Goal: Transaction & Acquisition: Purchase product/service

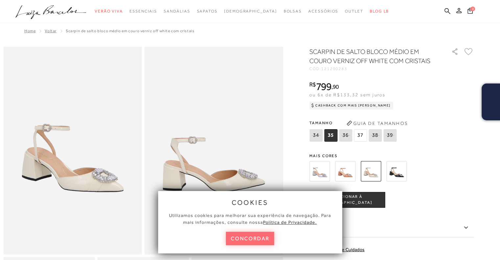
click at [253, 236] on button "concordar" at bounding box center [250, 238] width 49 height 13
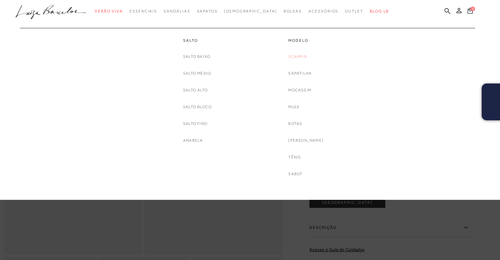
click at [306, 59] on link "Scarpin" at bounding box center [297, 56] width 18 height 7
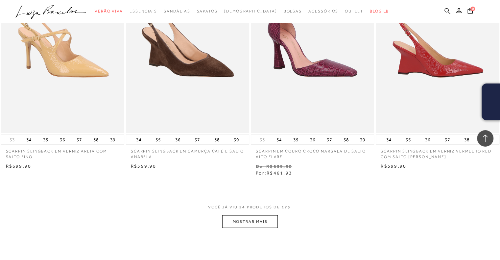
scroll to position [1348, 0]
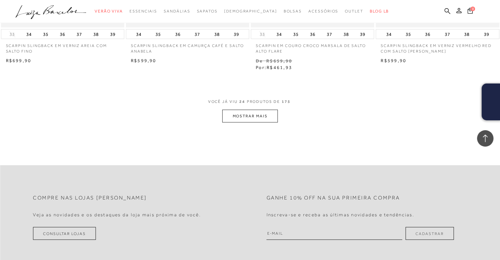
click at [263, 113] on button "MOSTRAR MAIS" at bounding box center [249, 116] width 55 height 13
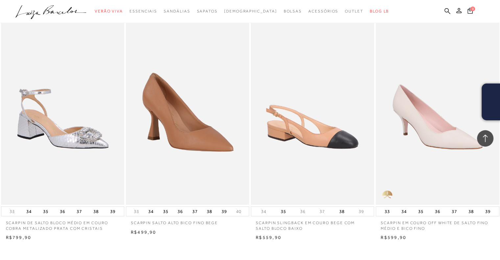
scroll to position [2663, 0]
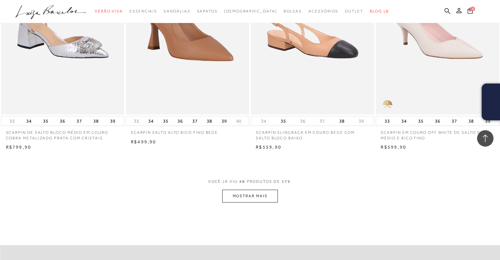
click at [251, 190] on button "MOSTRAR MAIS" at bounding box center [249, 196] width 55 height 13
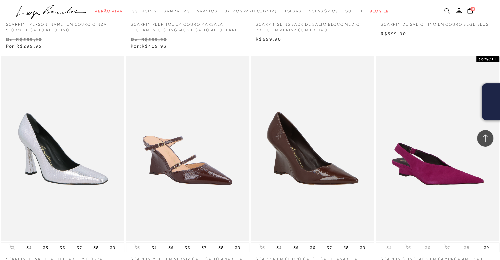
scroll to position [4011, 0]
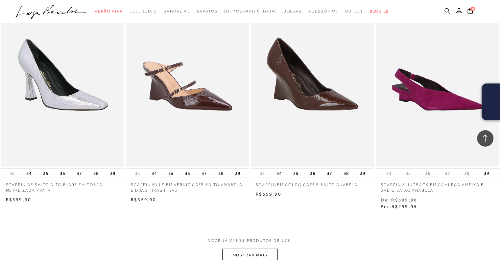
click at [271, 249] on button "MOSTRAR MAIS" at bounding box center [249, 255] width 55 height 13
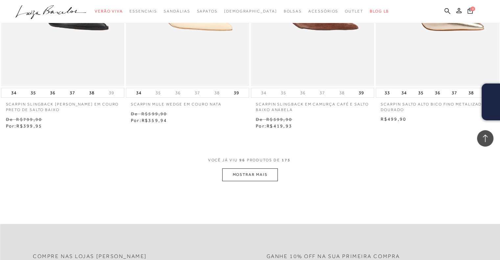
scroll to position [5557, 0]
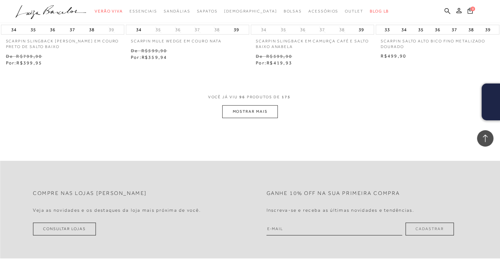
click at [254, 93] on span "VOCÊ JÁ VIU 96 PRODUTOS DE 175" at bounding box center [250, 99] width 84 height 12
click at [254, 105] on button "MOSTRAR MAIS" at bounding box center [249, 111] width 55 height 13
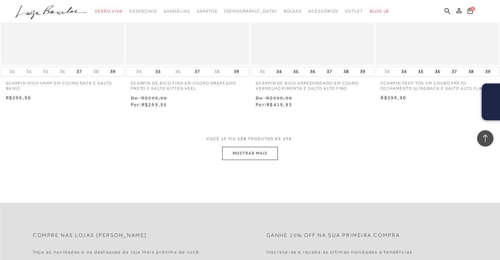
scroll to position [6995, 0]
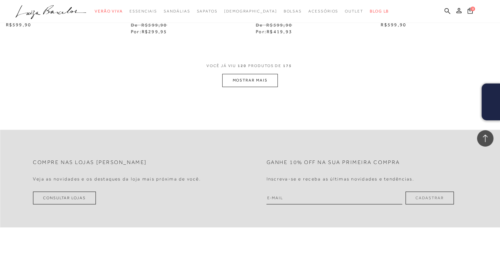
click at [272, 74] on button "MOSTRAR MAIS" at bounding box center [249, 80] width 55 height 13
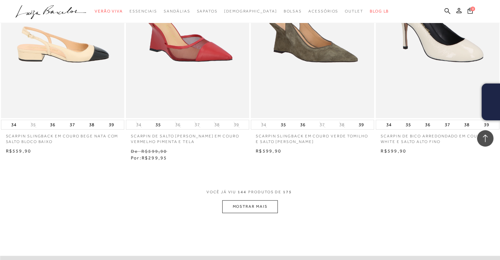
scroll to position [8376, 0]
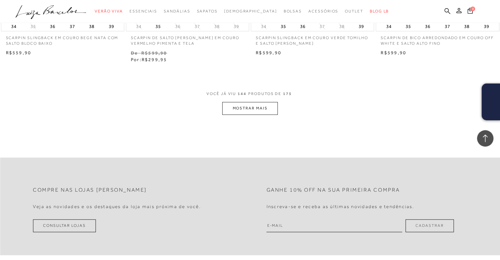
click at [247, 90] on span "VOCÊ JÁ VIU 144 PRODUTOS DE 175" at bounding box center [249, 96] width 87 height 12
click at [256, 102] on button "MOSTRAR MAIS" at bounding box center [249, 108] width 55 height 13
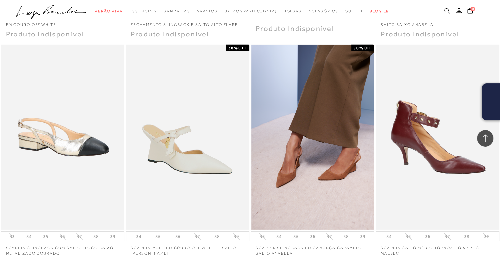
scroll to position [9560, 0]
